Goal: Navigation & Orientation: Go to known website

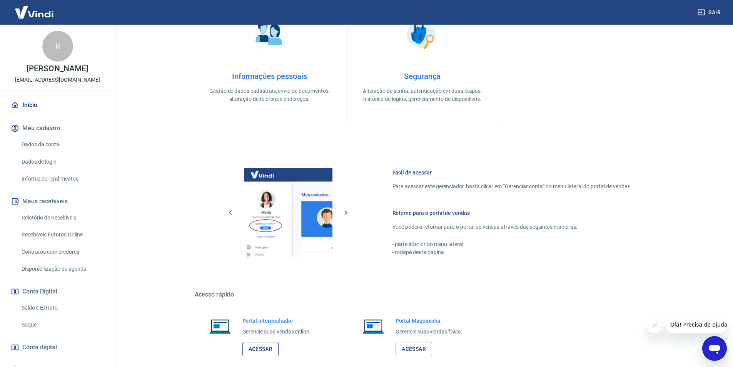
scroll to position [233, 0]
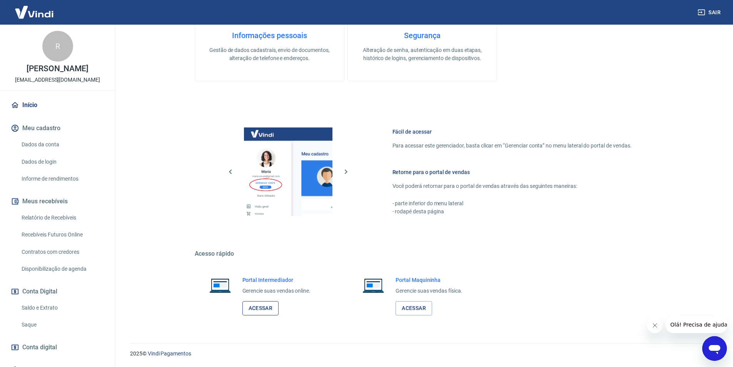
click at [260, 309] on link "Acessar" at bounding box center [261, 308] width 37 height 14
